Goal: Find specific page/section: Find specific page/section

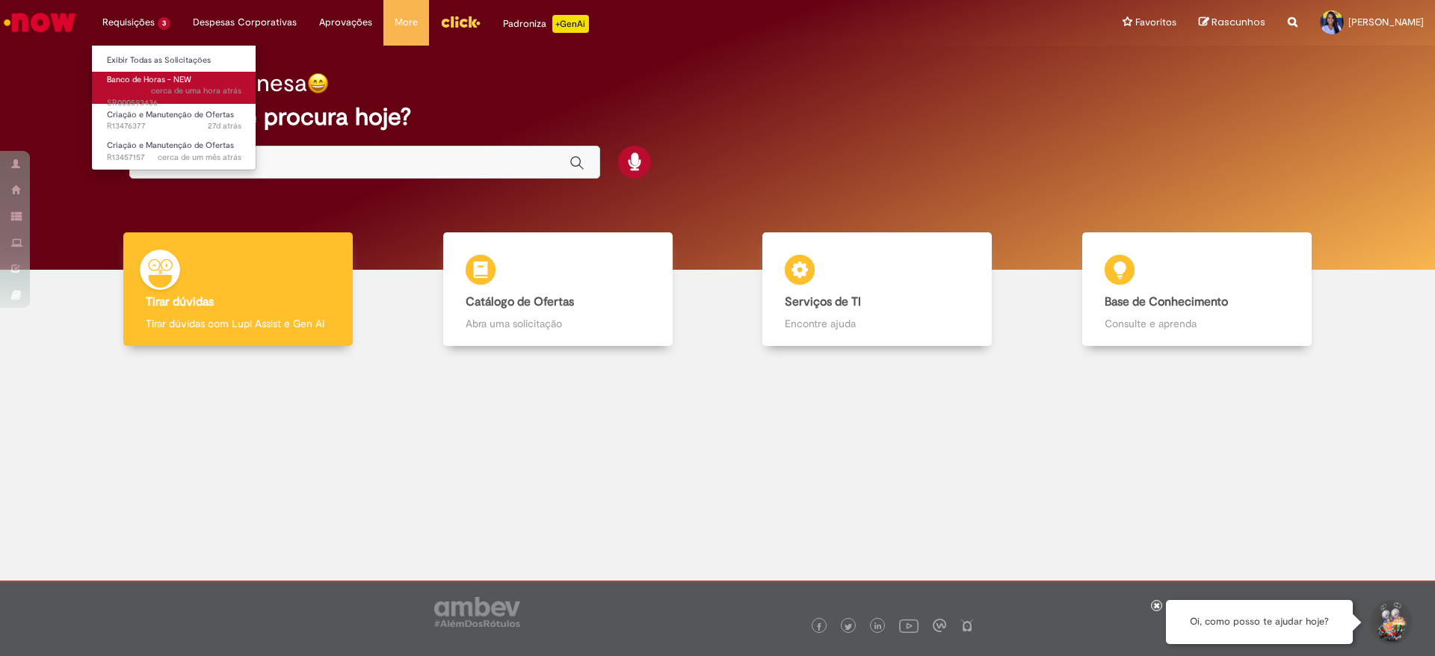
click at [146, 79] on span "Banco de Horas - NEW" at bounding box center [149, 79] width 84 height 11
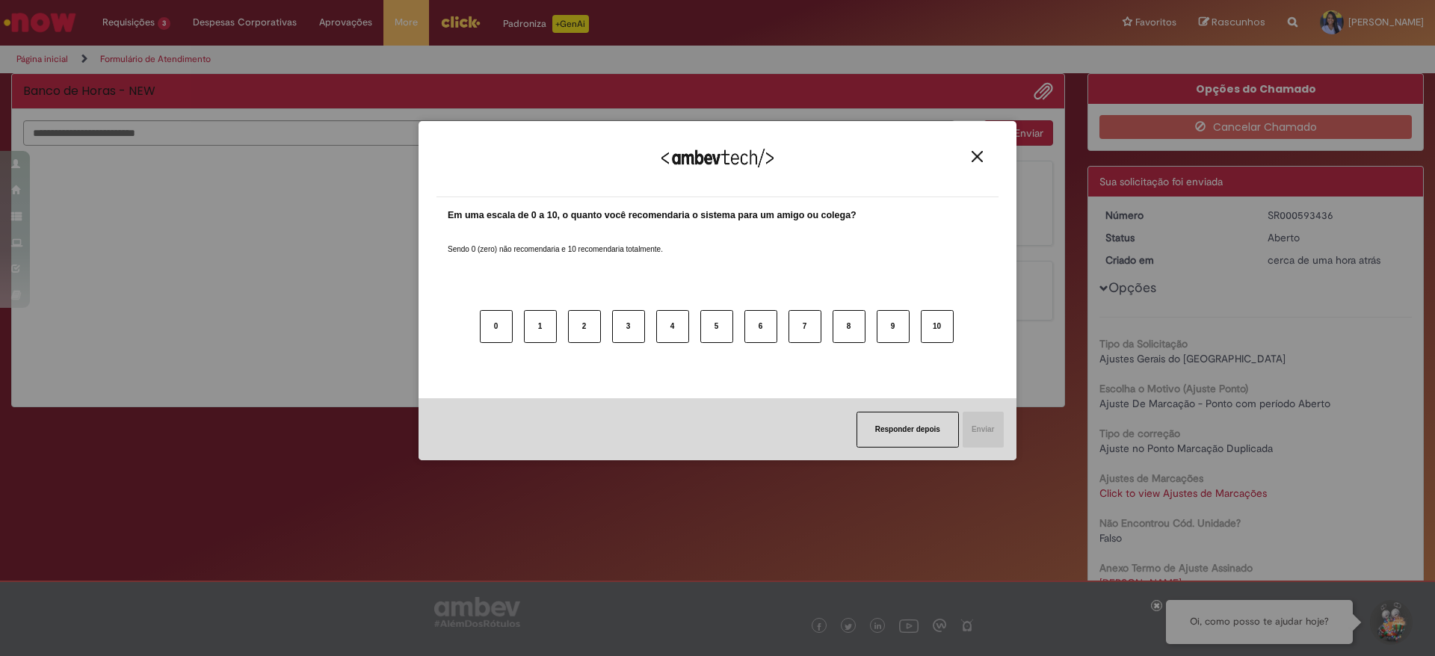
click at [981, 152] on button "Close" at bounding box center [977, 156] width 20 height 13
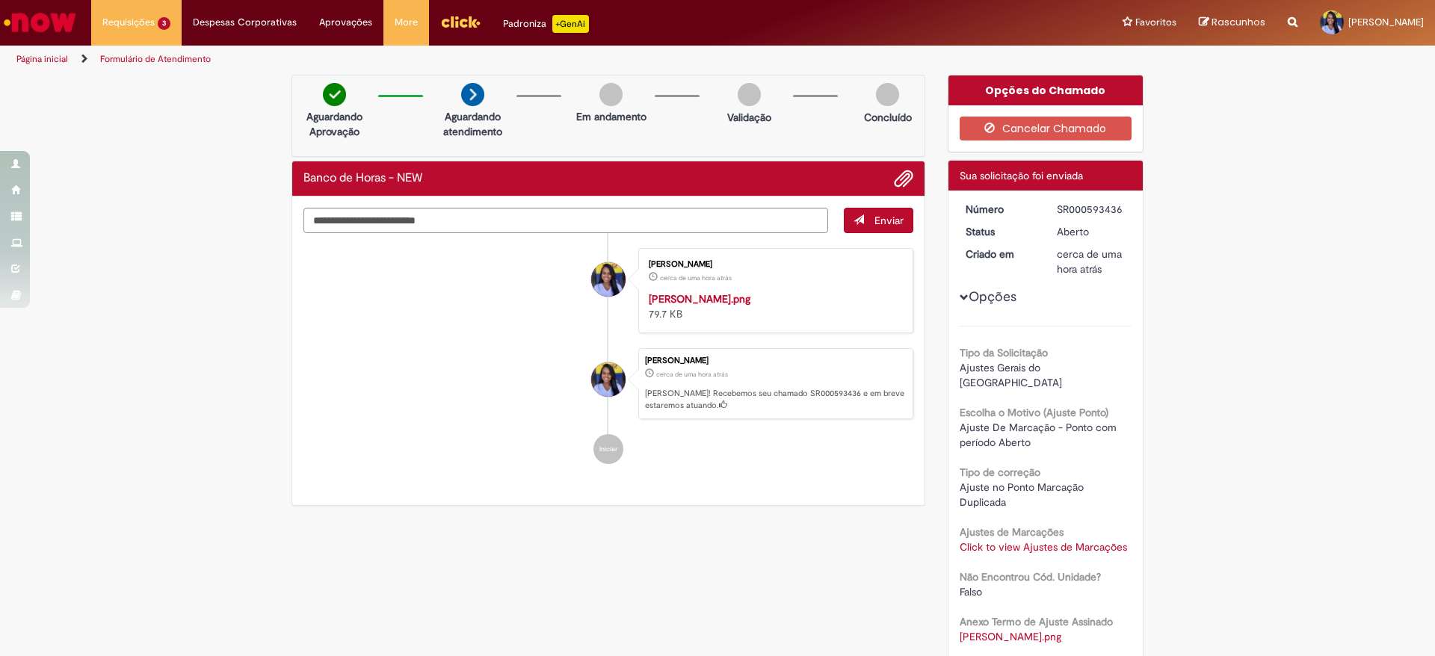
click at [0, 0] on button "Opções" at bounding box center [0, 0] width 0 height 0
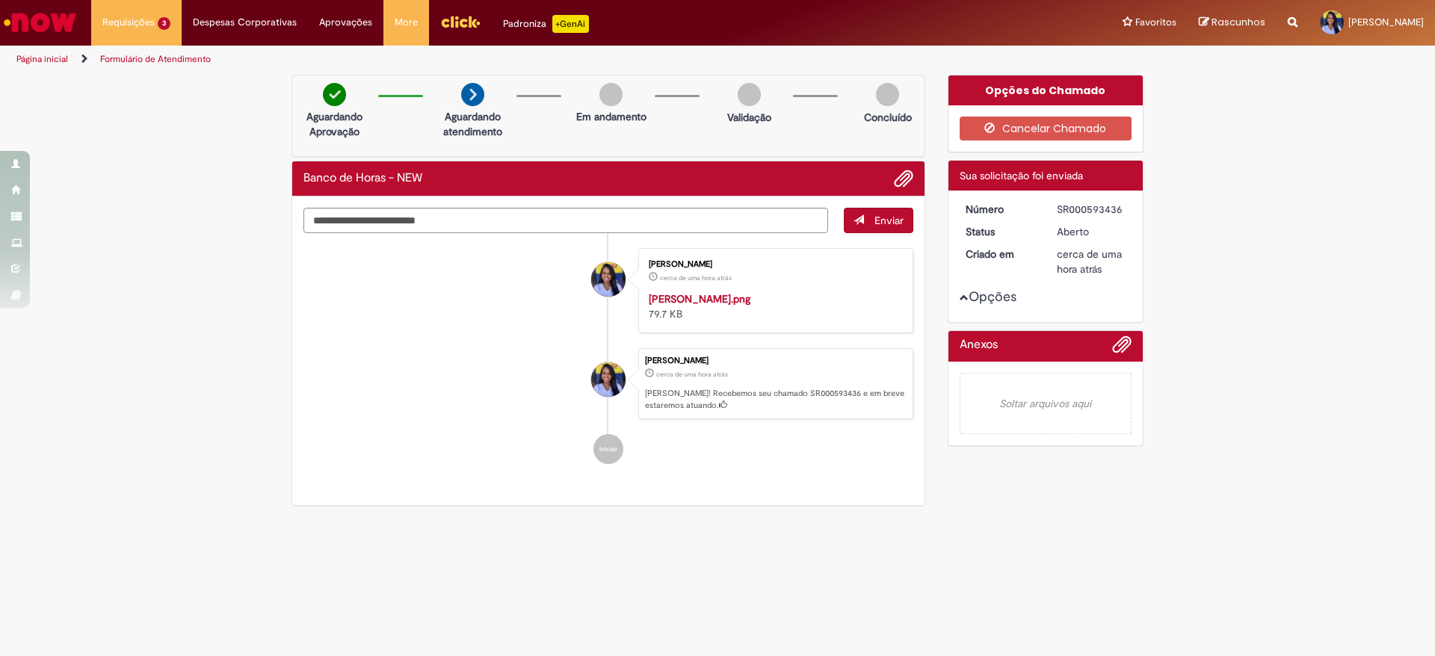
click at [959, 297] on span "Opções para SR000593436" at bounding box center [963, 297] width 9 height 9
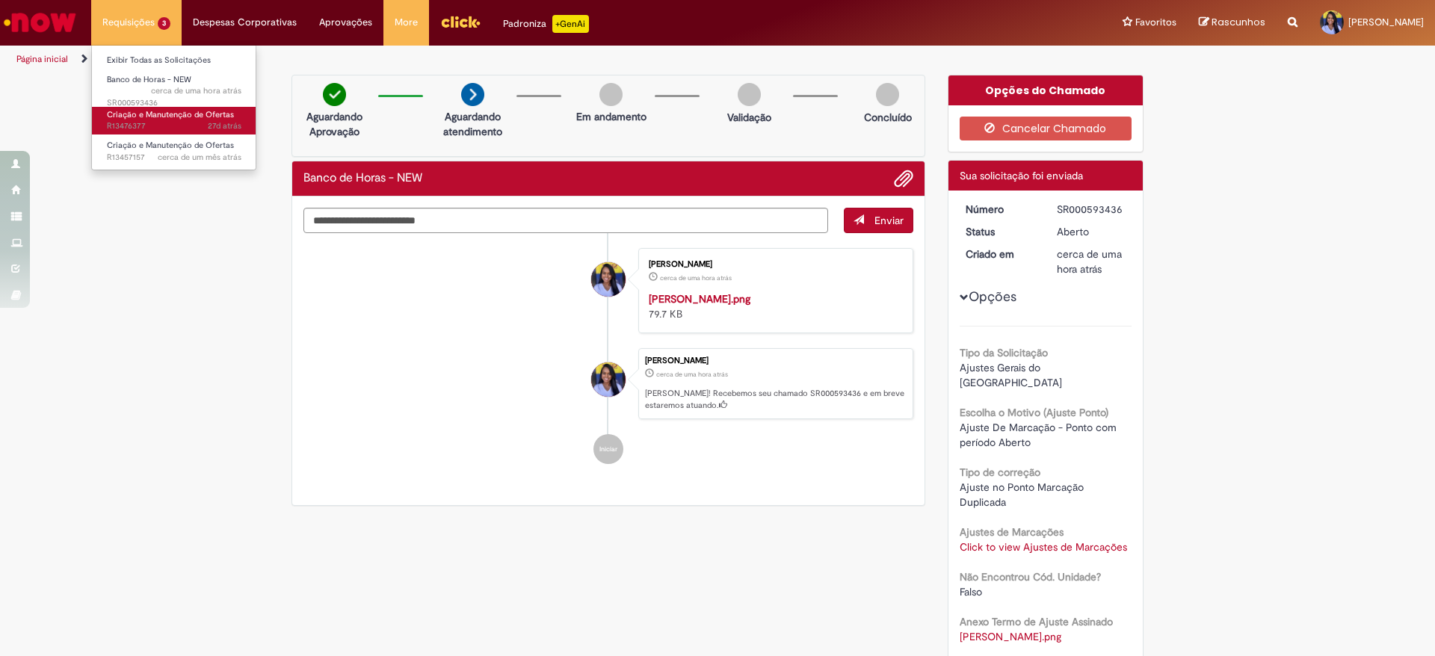
click at [120, 124] on span "27d atrás 27 dias atrás R13476377" at bounding box center [174, 126] width 134 height 12
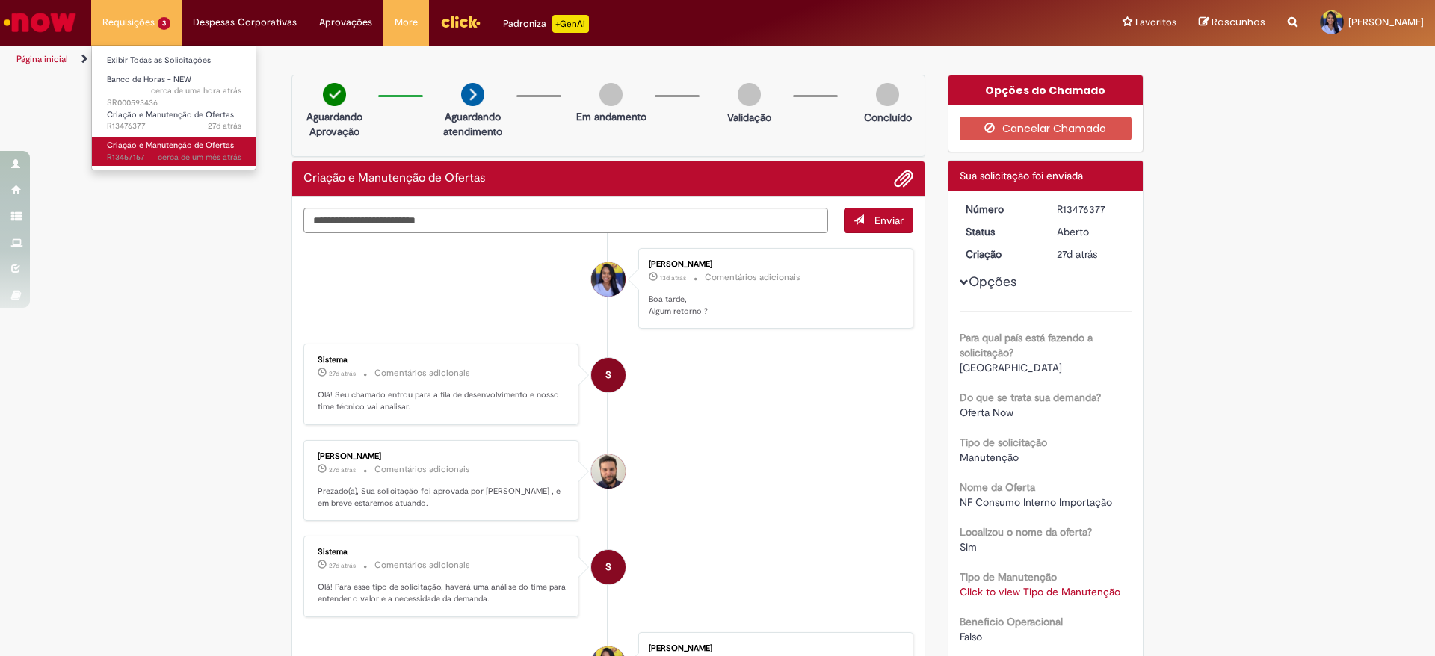
click at [147, 146] on span "Criação e Manutenção de Ofertas" at bounding box center [170, 145] width 127 height 11
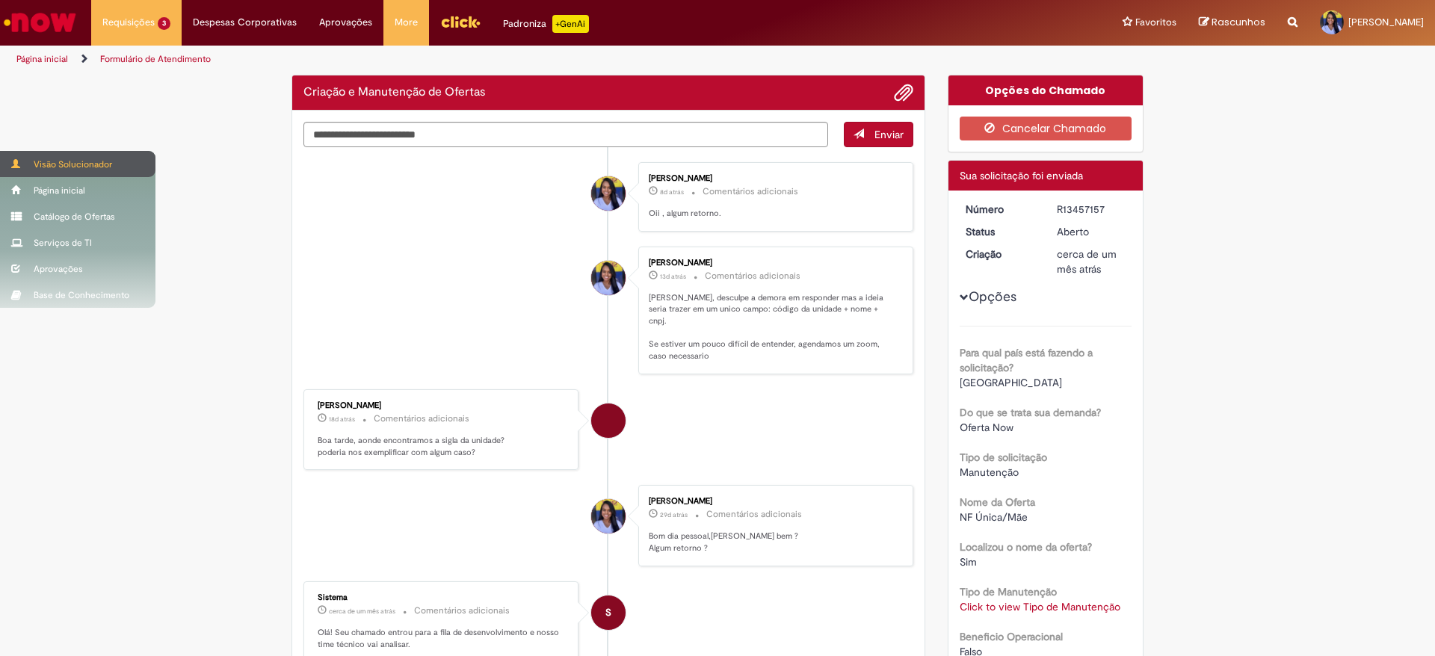
click at [22, 159] on div "Visão Solucionador" at bounding box center [77, 164] width 155 height 26
